Goal: Information Seeking & Learning: Learn about a topic

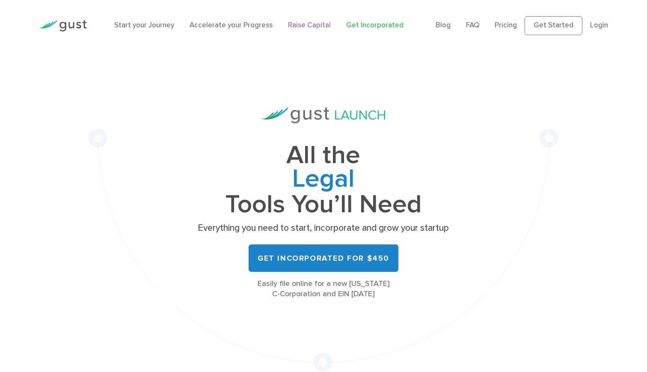
click at [307, 27] on link "Raise Capital" at bounding box center [309, 25] width 43 height 9
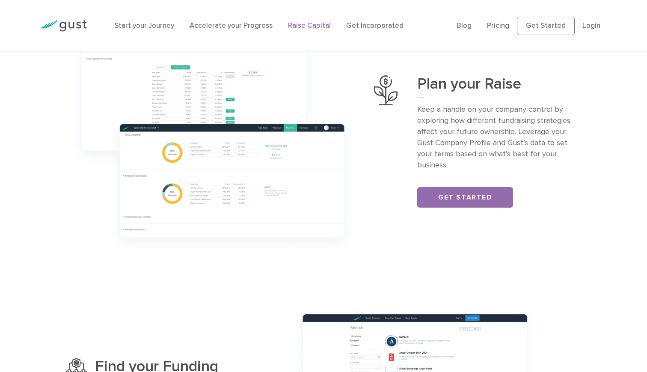
scroll to position [564, 0]
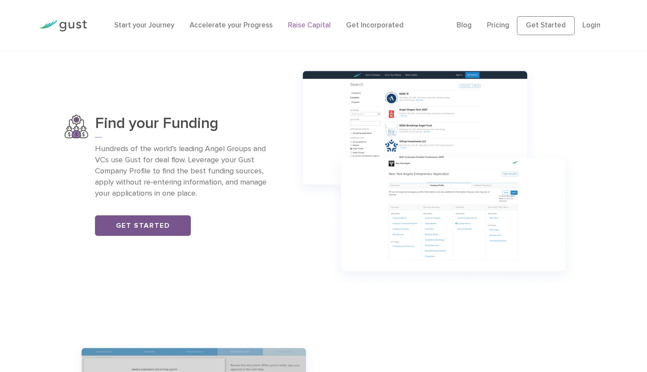
click at [149, 226] on link "Get Started" at bounding box center [143, 225] width 96 height 21
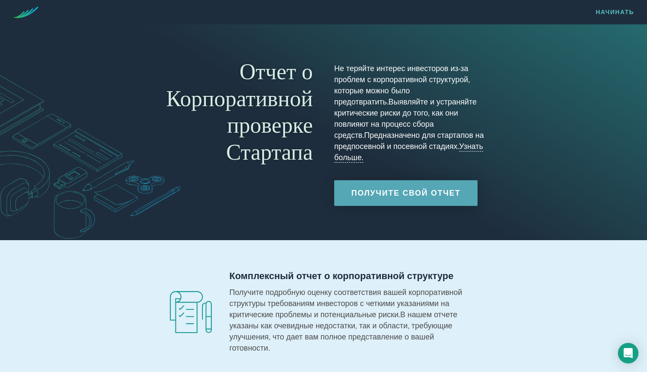
click at [408, 51] on div "Отчет о Корпоративной проверке Стартапа Не теряйте интерес инвесторов из-за про…" at bounding box center [323, 132] width 342 height 164
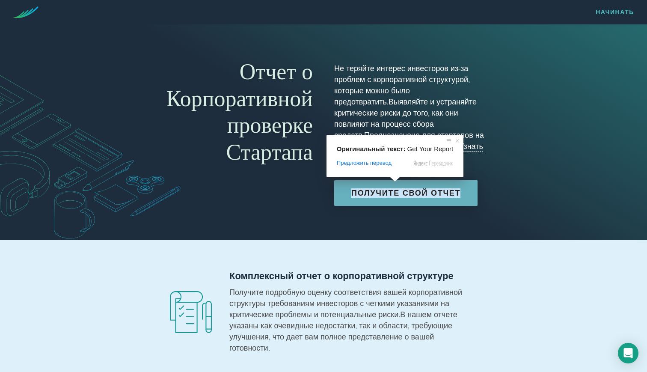
click at [392, 188] on ya-tr-span "Получите Свой Отчет" at bounding box center [405, 192] width 109 height 9
